Goal: Task Accomplishment & Management: Manage account settings

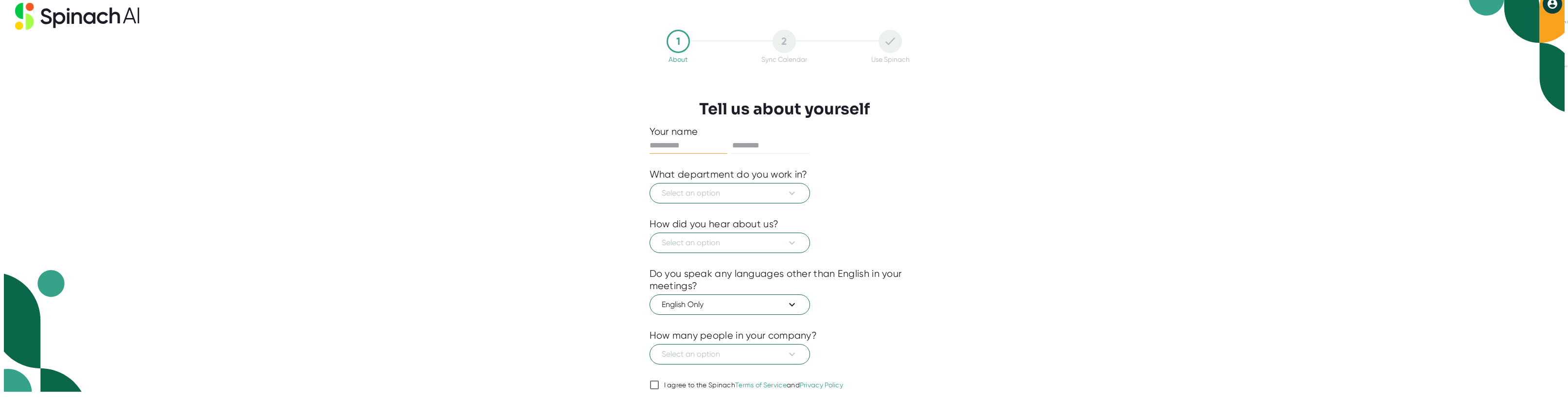
scroll to position [41, 0]
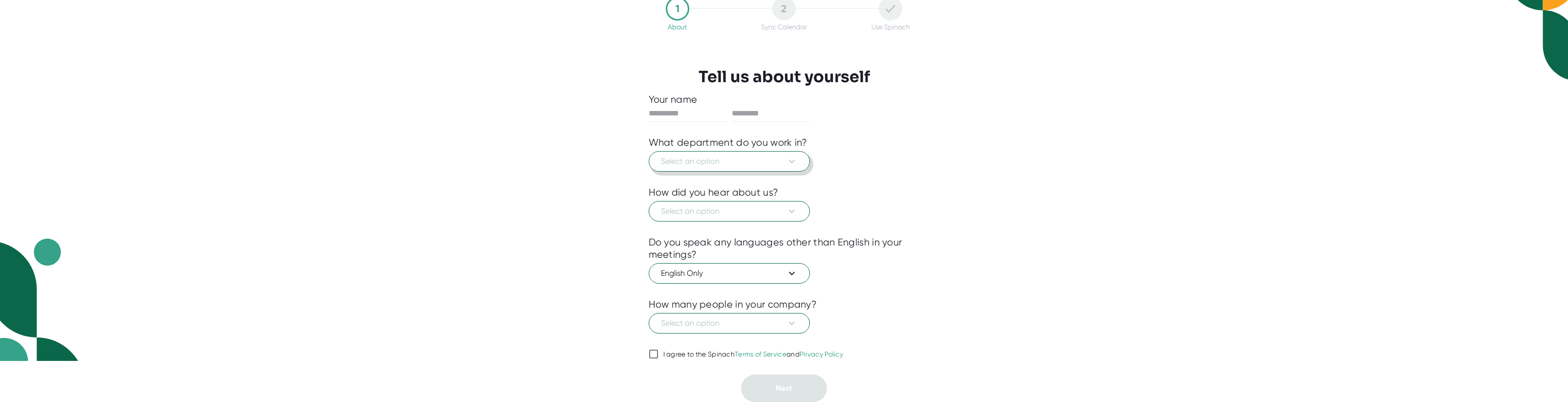
click at [718, 163] on span "Select an option" at bounding box center [729, 161] width 136 height 12
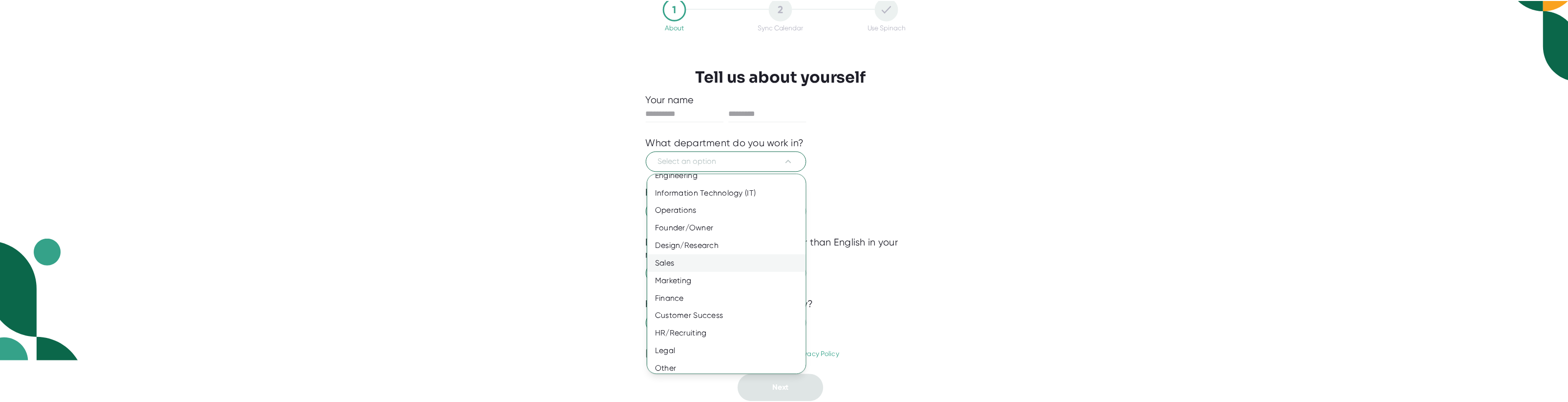
scroll to position [33, 0]
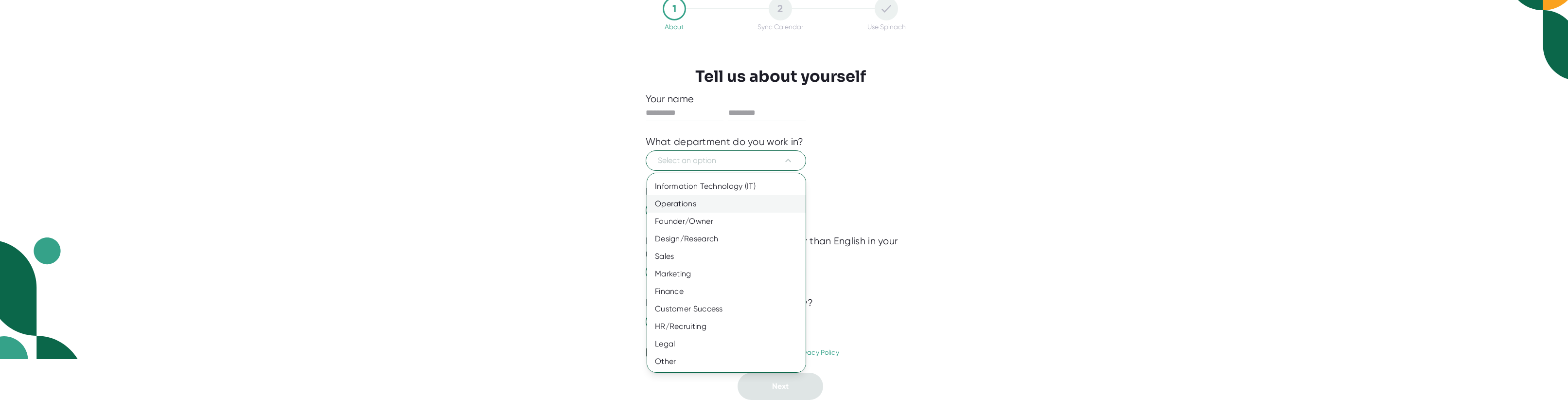
click at [683, 202] on div "Operations" at bounding box center [730, 204] width 166 height 17
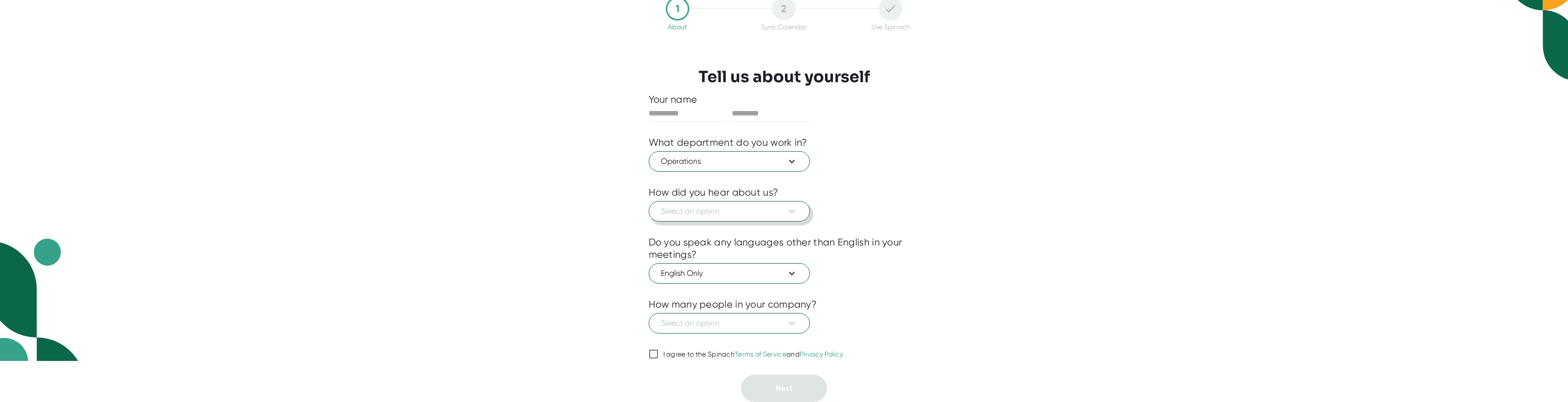
click at [713, 211] on span "Select an option" at bounding box center [729, 211] width 136 height 12
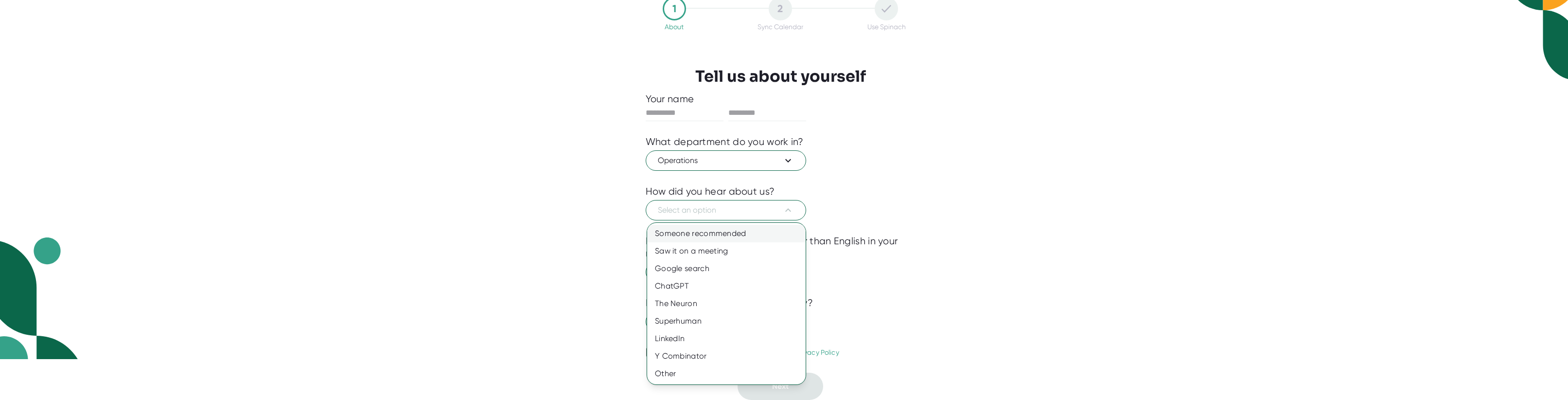
click at [702, 232] on div "Someone recommended" at bounding box center [726, 233] width 159 height 17
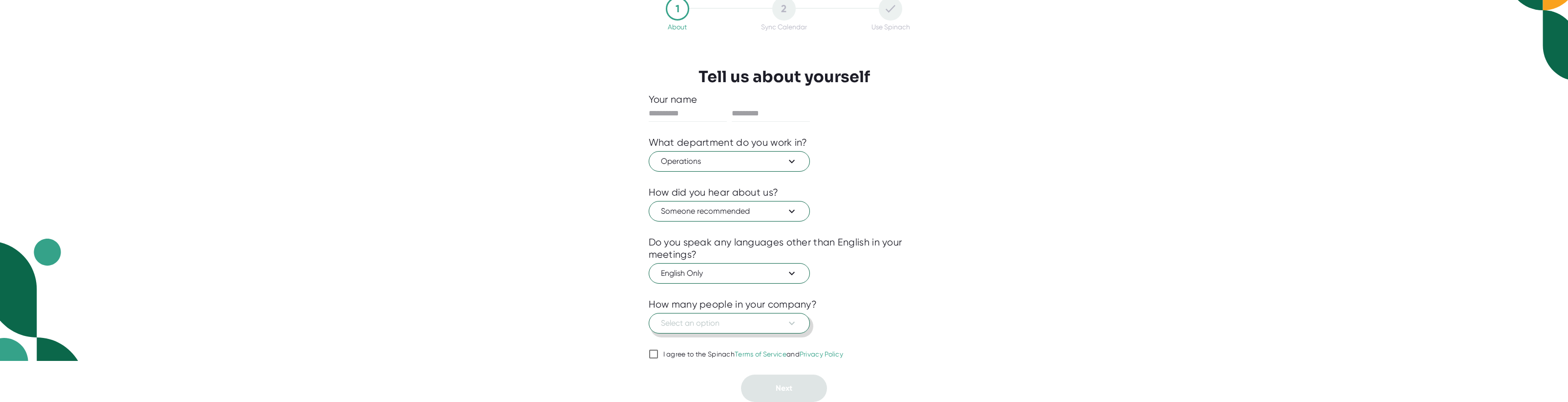
click at [722, 320] on span "Select an option" at bounding box center [729, 323] width 136 height 12
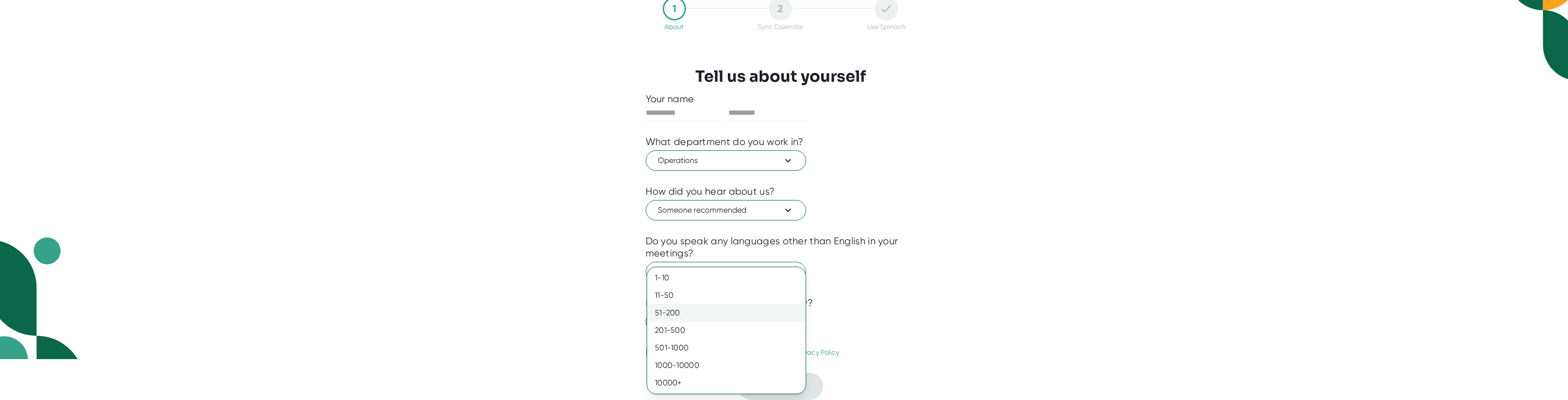
click at [717, 319] on div "51-200" at bounding box center [726, 313] width 159 height 17
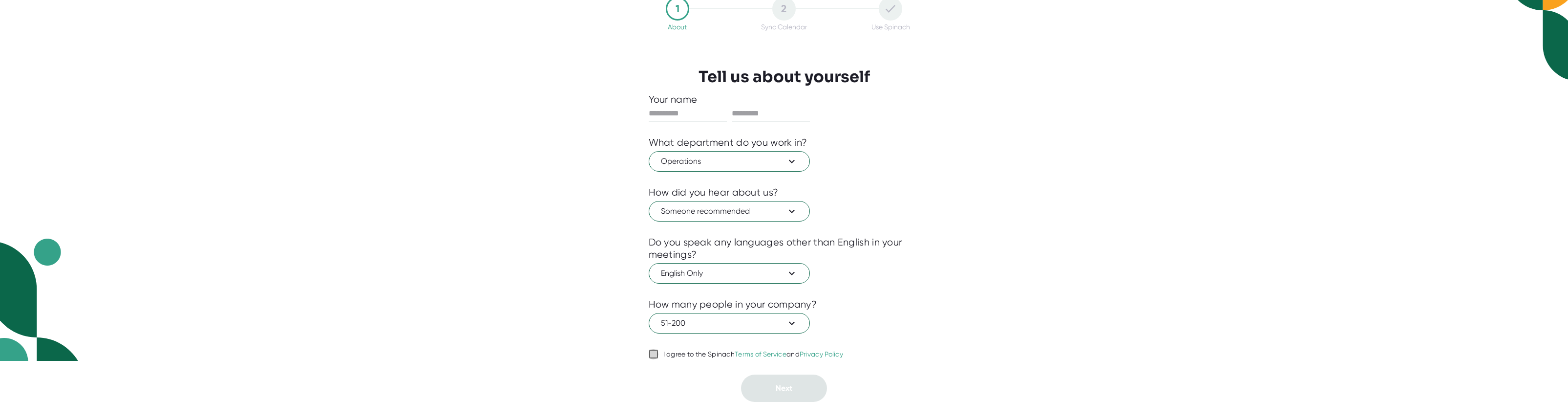
click at [655, 354] on input "I agree to the Spinach Terms of Service and Privacy Policy" at bounding box center [653, 354] width 10 height 12
checkbox input "true"
click at [938, 301] on div "1 About 2 Sync Calendar Use Spinach Tell us about yourself Your name What depar…" at bounding box center [784, 199] width 320 height 405
click at [686, 112] on input "text" at bounding box center [687, 114] width 78 height 16
type input "*******"
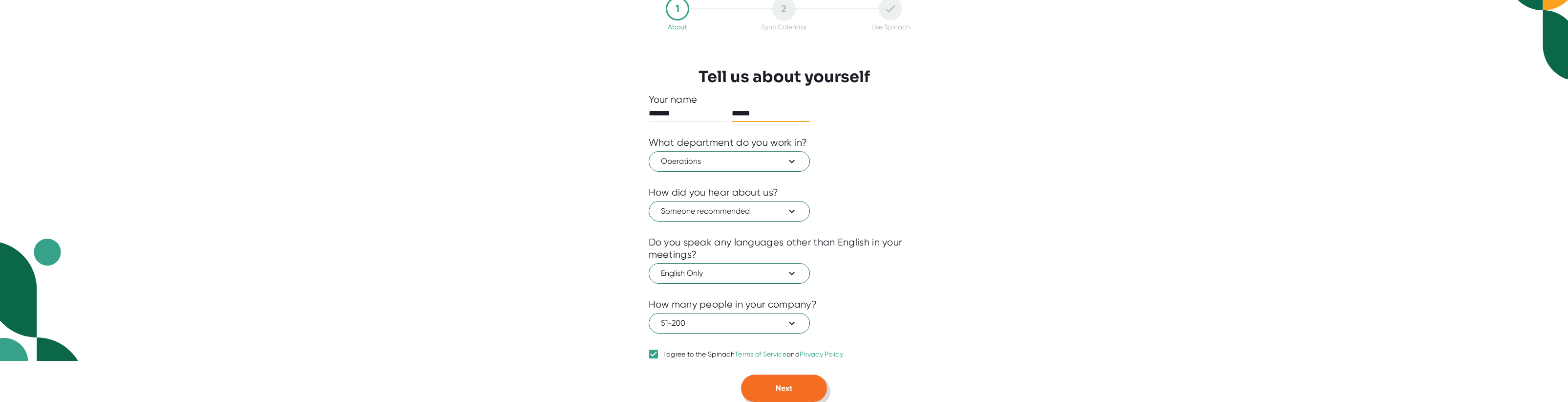
type input "******"
click at [789, 381] on button "Next" at bounding box center [784, 388] width 86 height 27
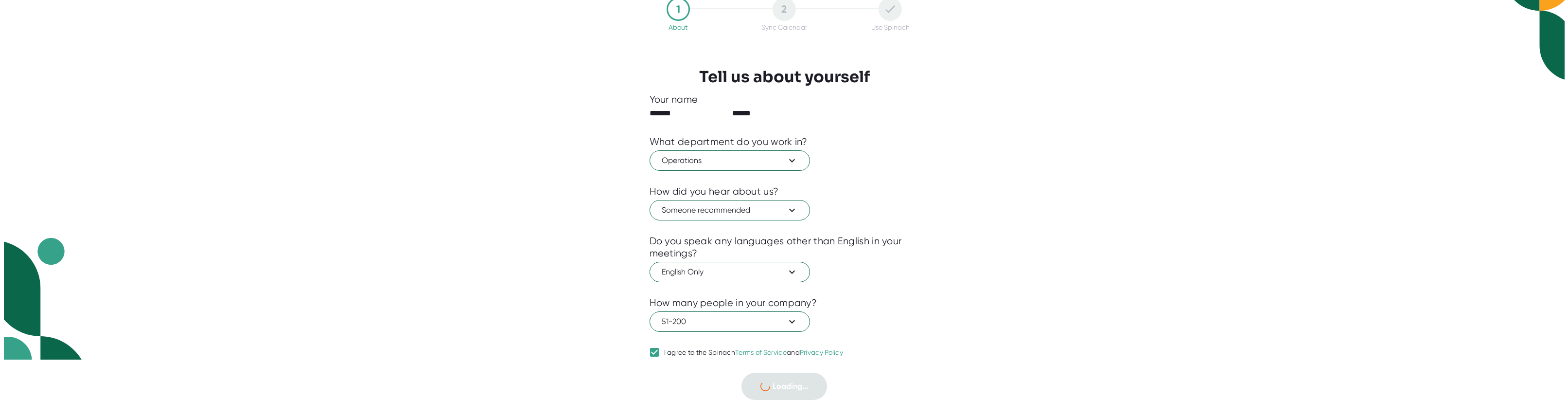
scroll to position [0, 0]
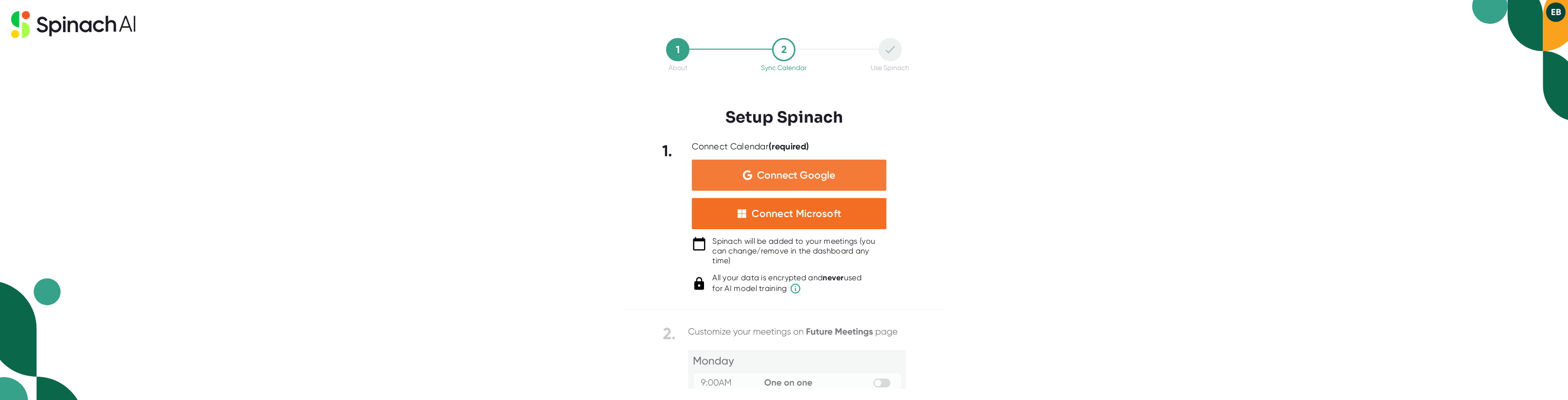
click at [803, 172] on span "Connect Google" at bounding box center [795, 175] width 78 height 9
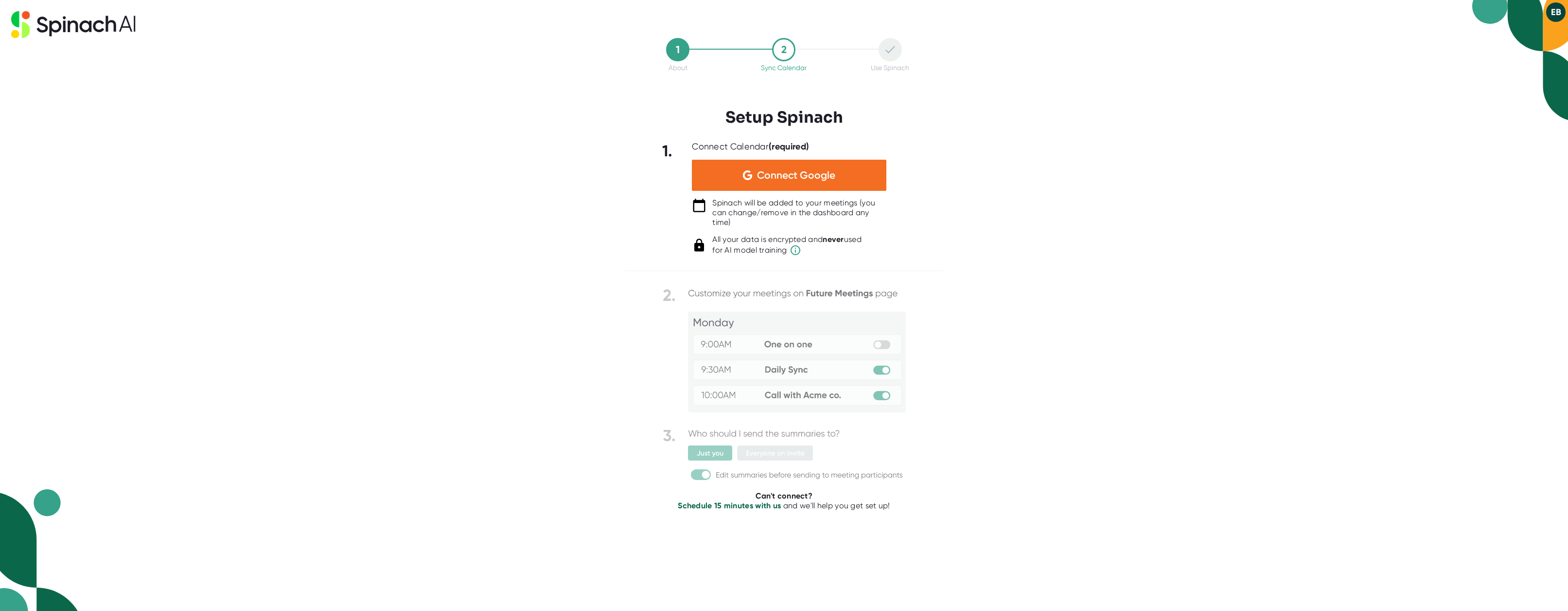
click at [760, 349] on img at bounding box center [784, 384] width 243 height 198
click at [792, 174] on span "Connect Google" at bounding box center [795, 175] width 78 height 9
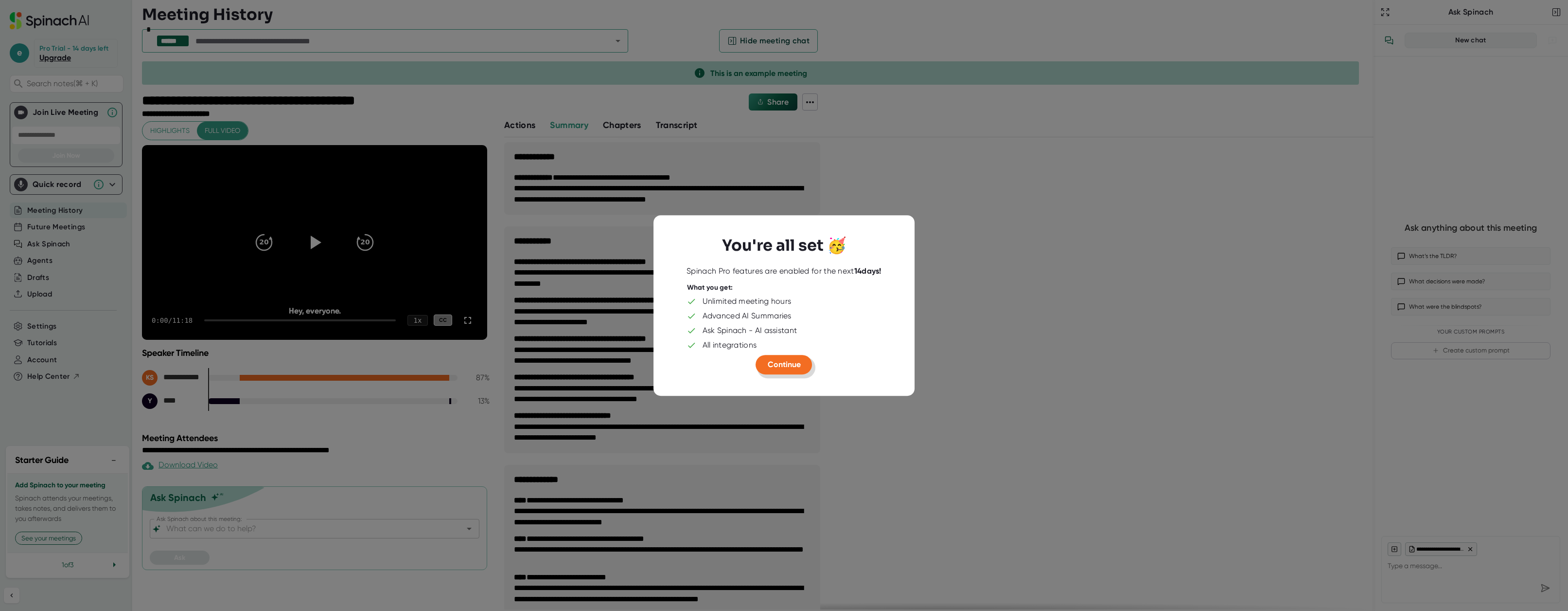
click at [778, 367] on span "Continue" at bounding box center [784, 364] width 33 height 9
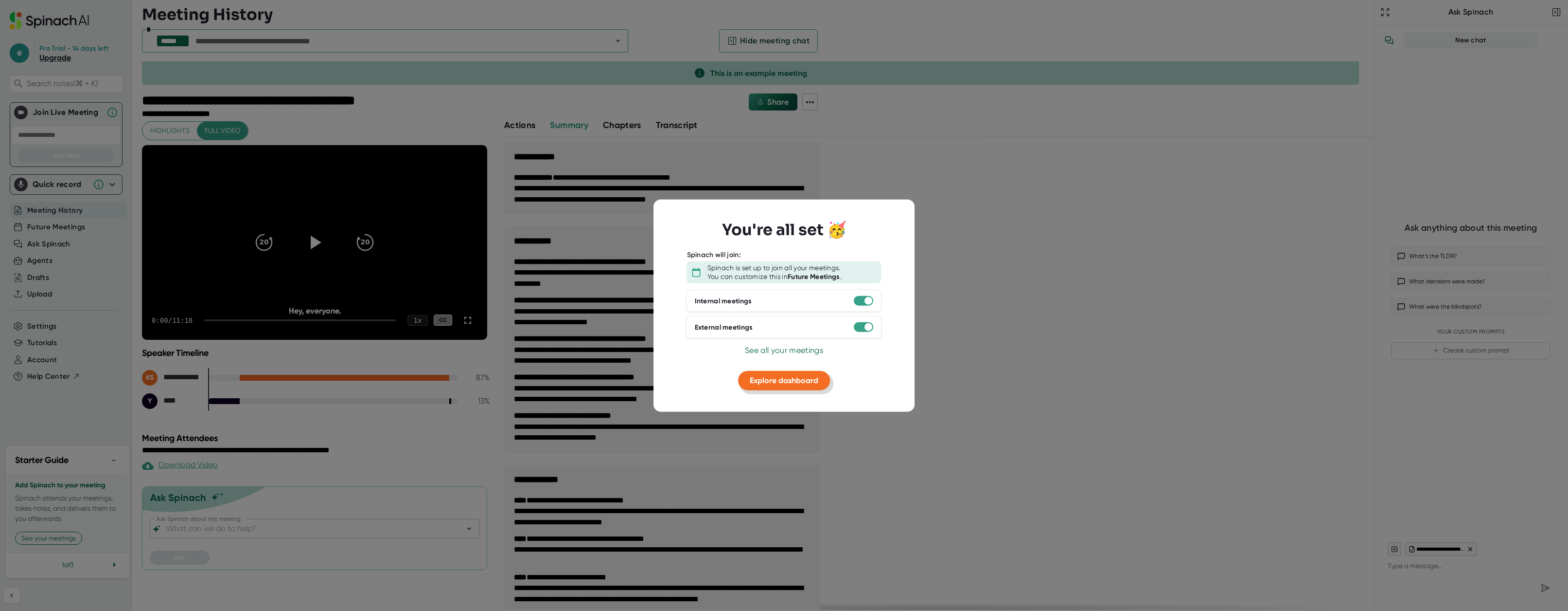
click at [781, 380] on span "Explore dashboard" at bounding box center [784, 380] width 69 height 9
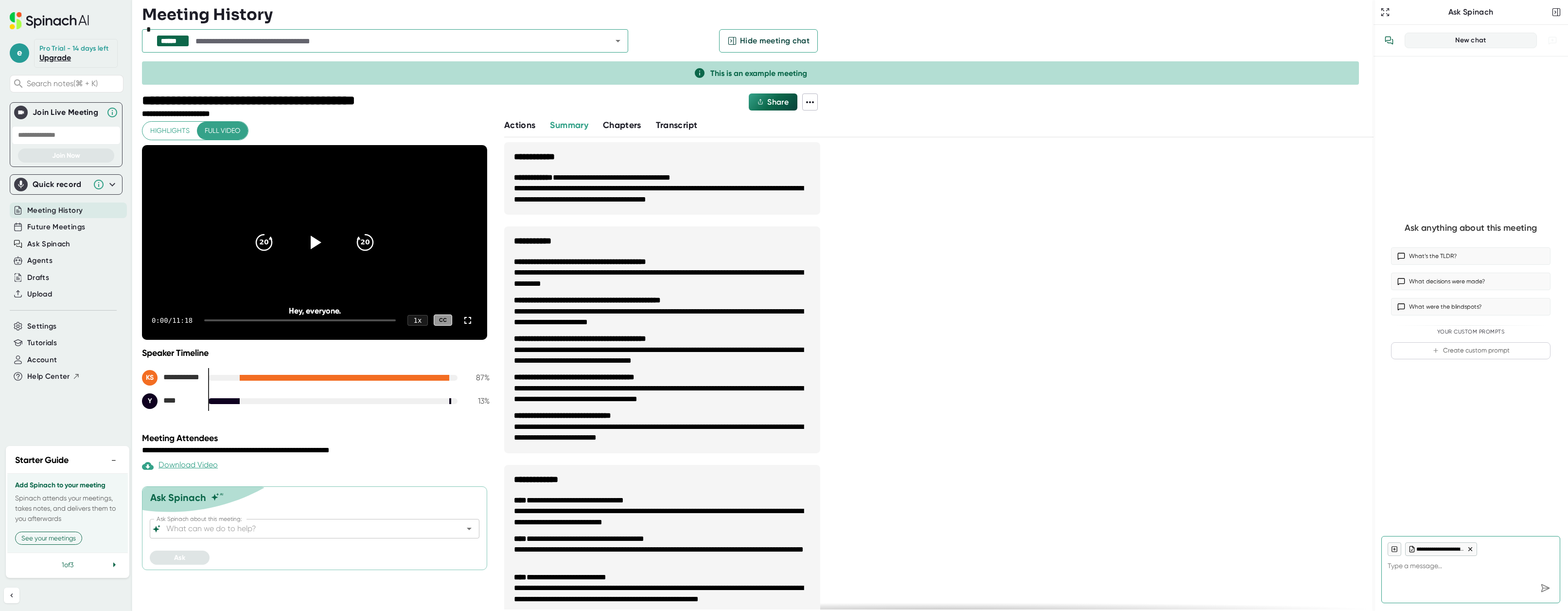
click at [57, 58] on link "Upgrade" at bounding box center [55, 58] width 32 height 9
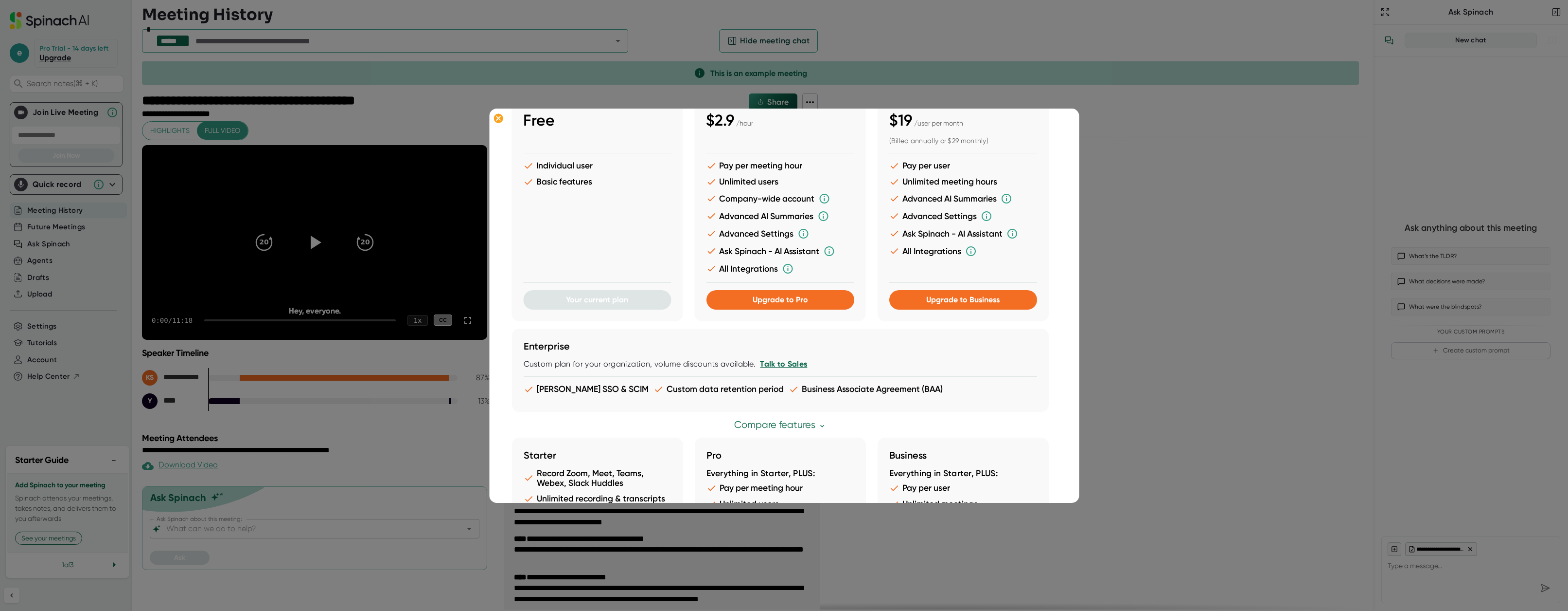
scroll to position [72, 0]
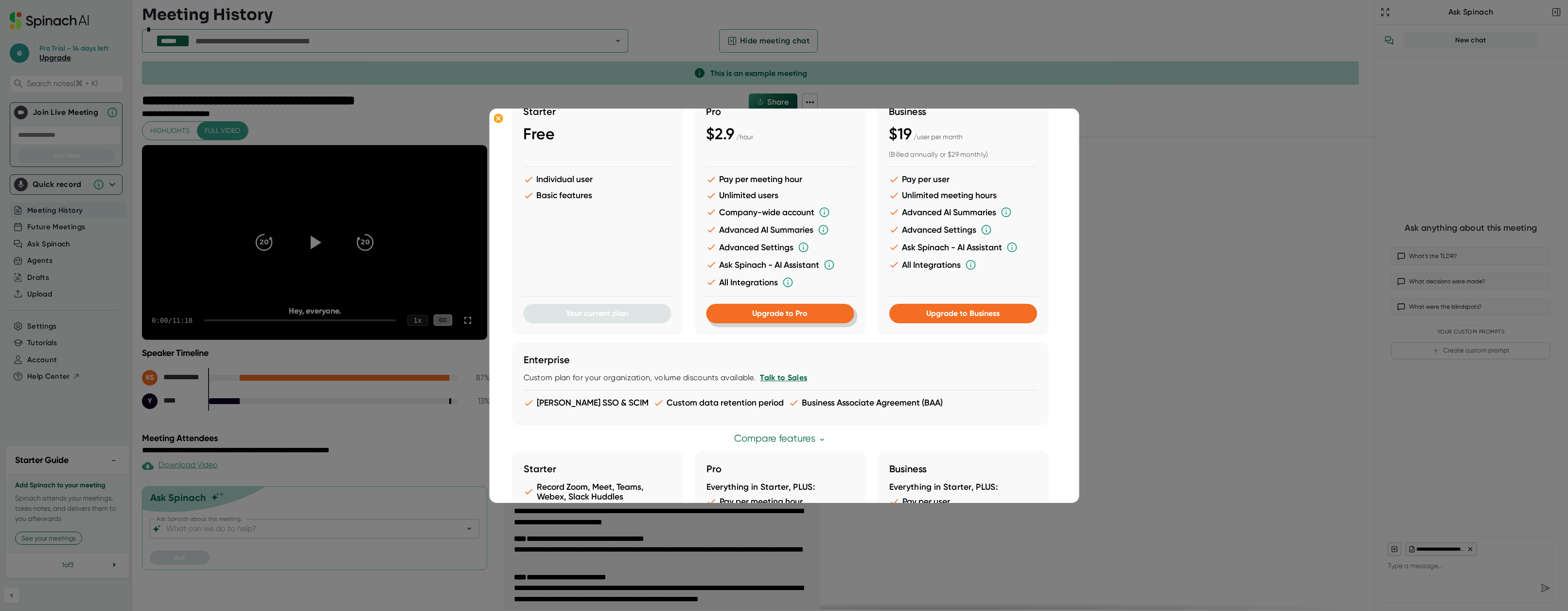
click at [795, 316] on span "Upgrade to Pro" at bounding box center [780, 313] width 55 height 9
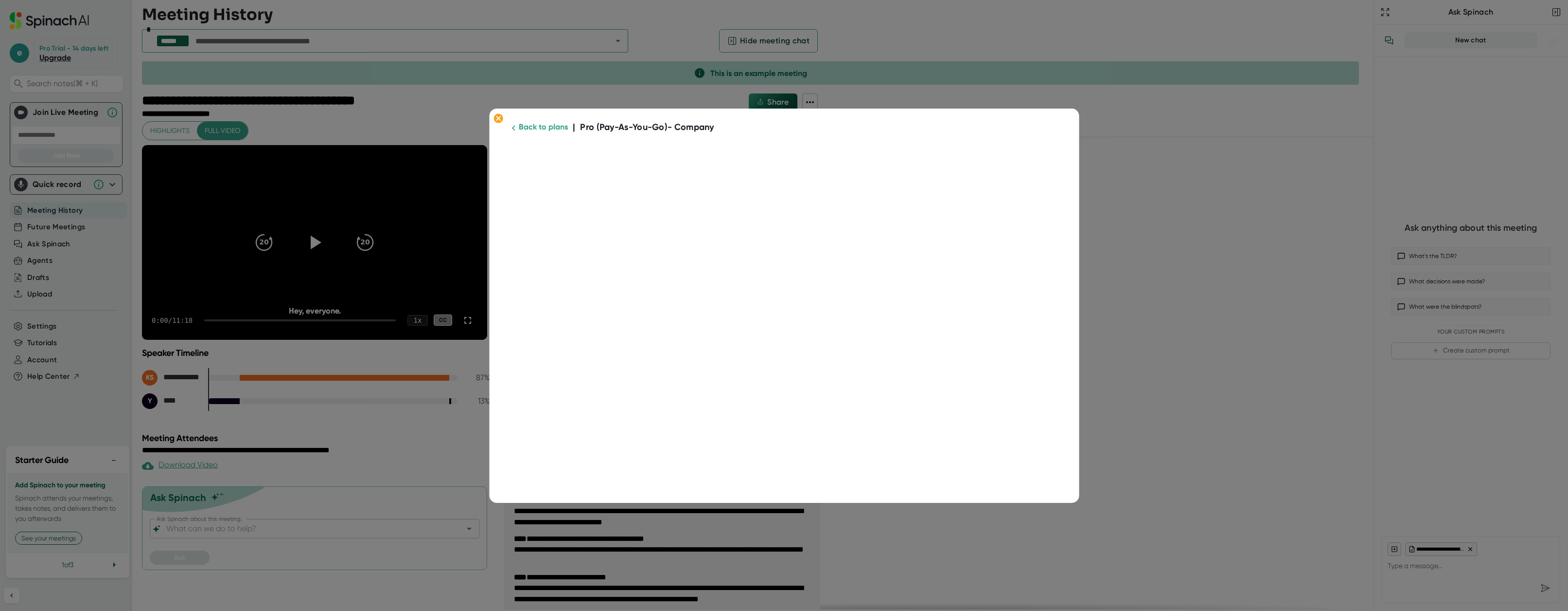
scroll to position [0, 0]
click at [497, 119] on ellipse at bounding box center [498, 118] width 9 height 9
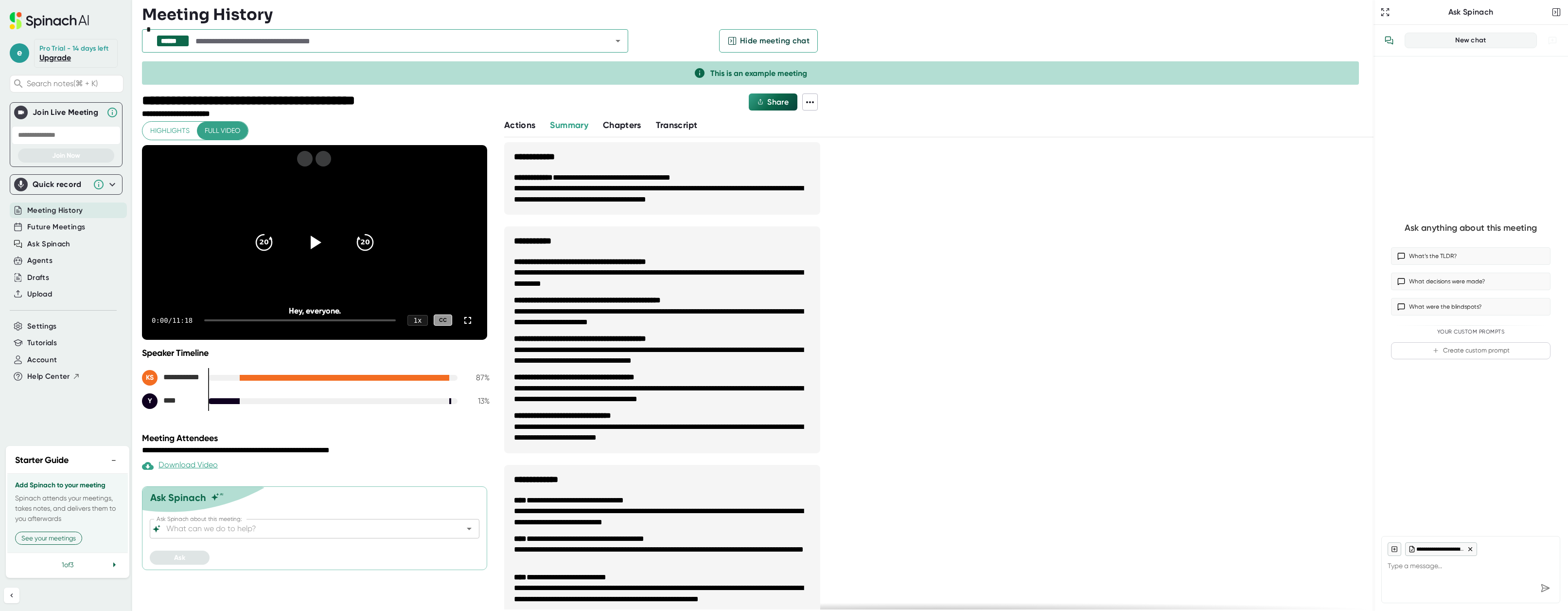
click at [1017, 58] on div "****** * Hide meeting chat This is an example meeting" at bounding box center [758, 58] width 1231 height 69
type textarea "x"
